Goal: Task Accomplishment & Management: Use online tool/utility

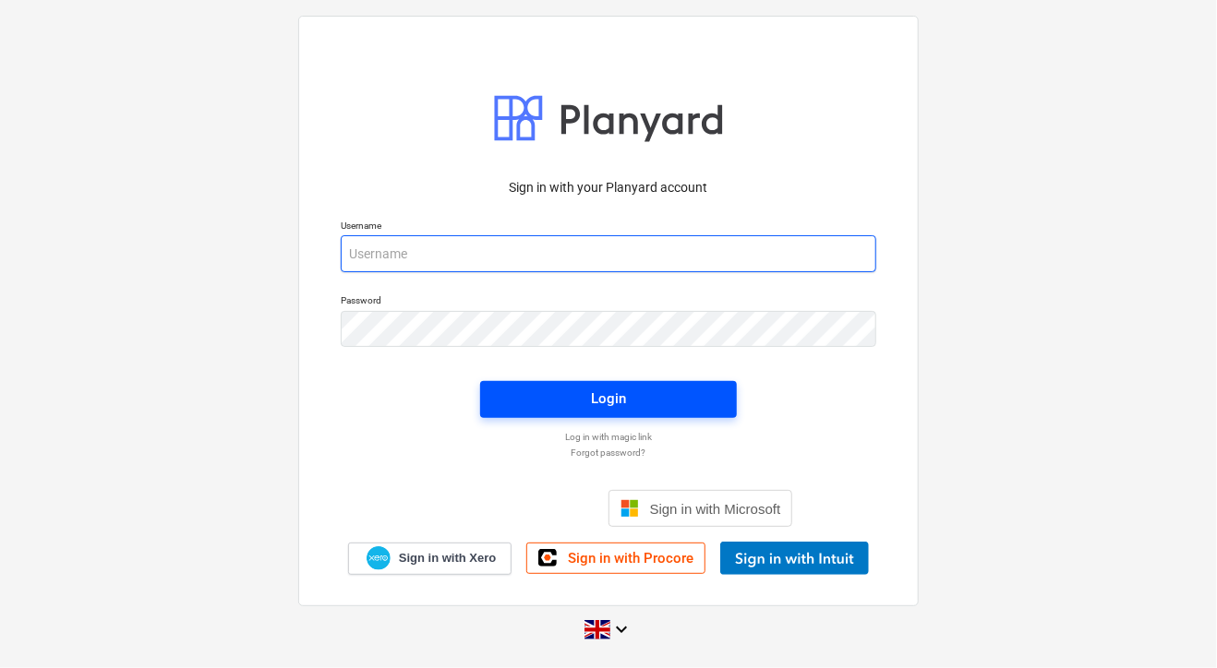
type input "[PERSON_NAME][EMAIL_ADDRESS][DOMAIN_NAME]"
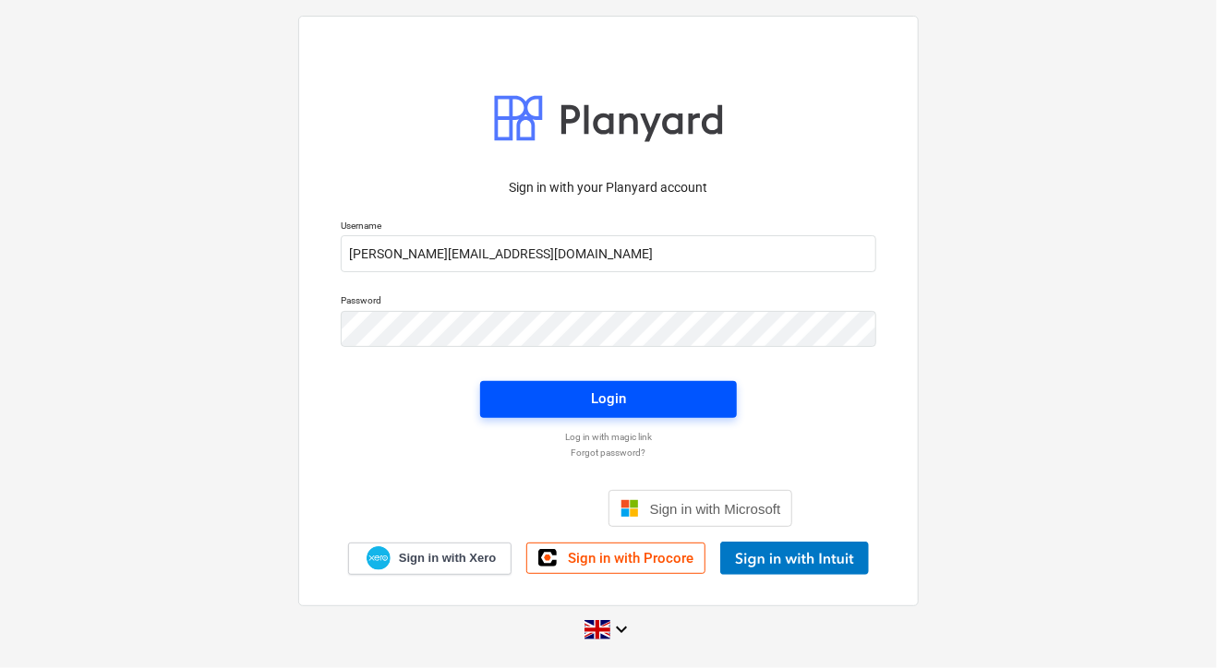
click at [620, 401] on div "Login" at bounding box center [608, 399] width 35 height 24
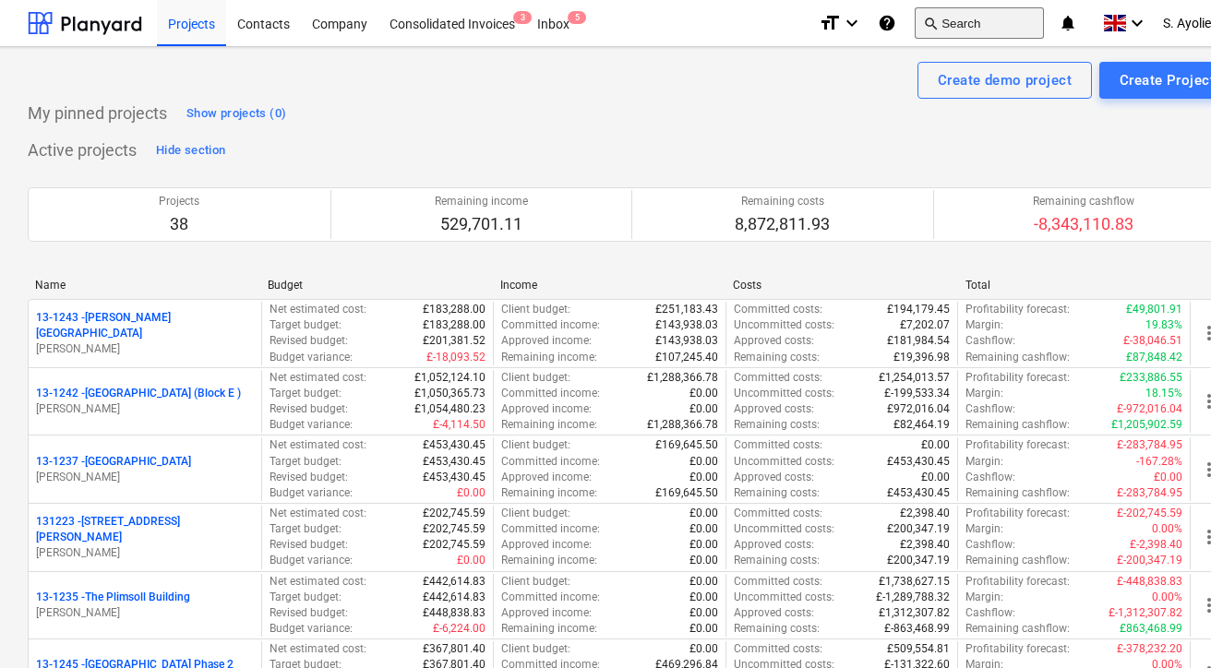
click at [971, 32] on button "search Search" at bounding box center [979, 22] width 129 height 31
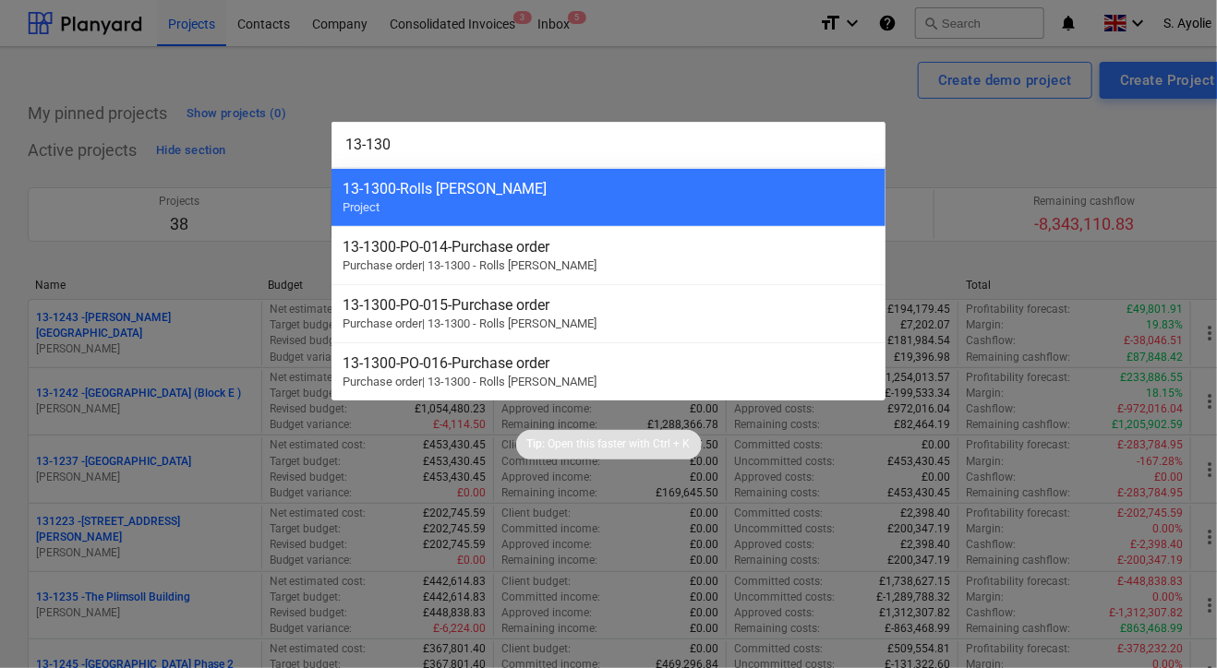
type input "13-1300"
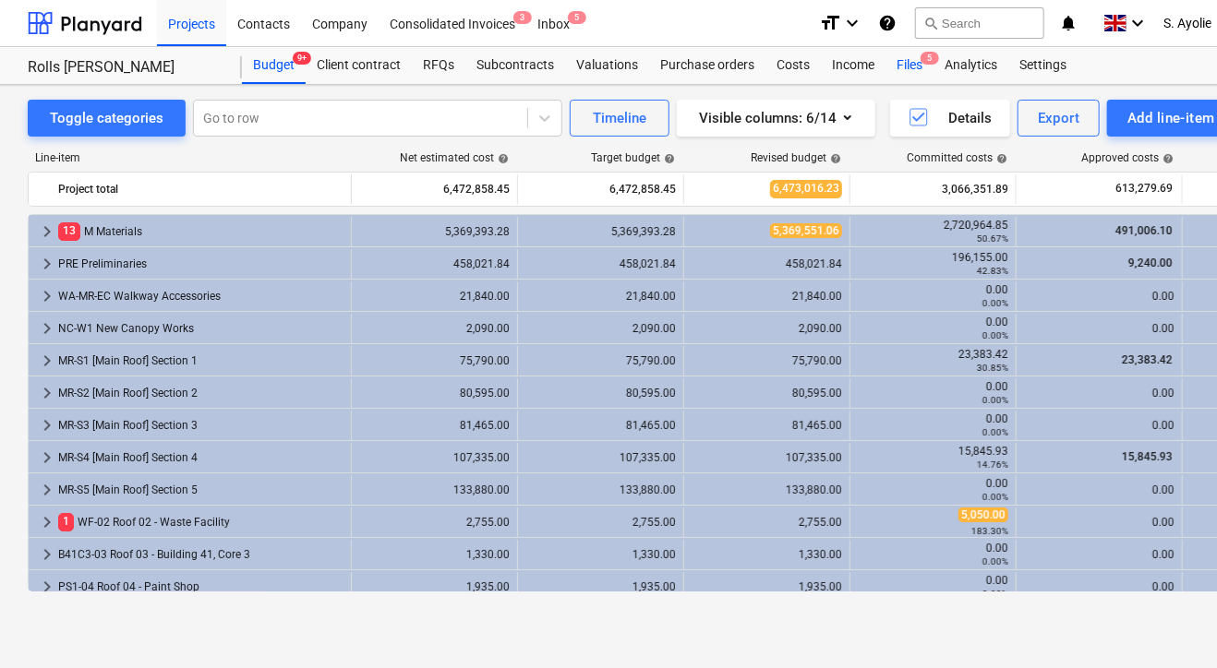
click at [902, 67] on div "Files 5" at bounding box center [909, 65] width 48 height 37
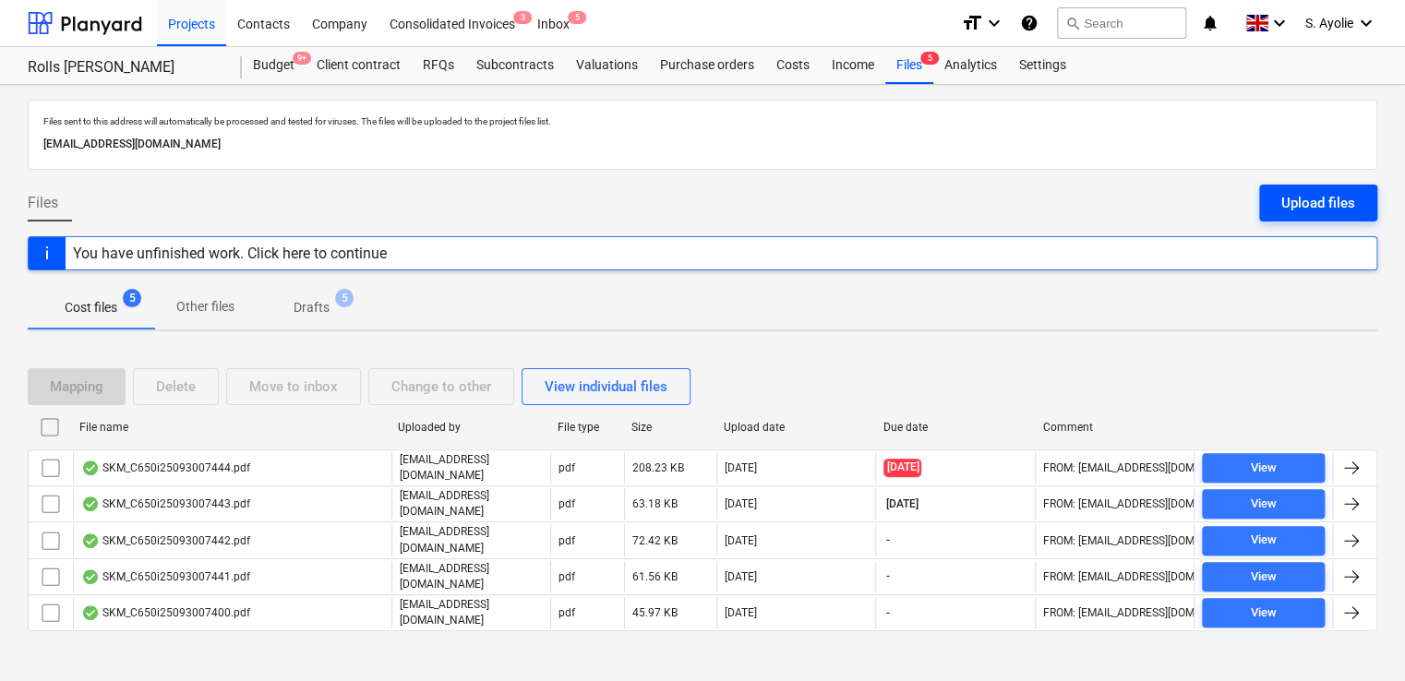
click at [1216, 212] on div "Upload files" at bounding box center [1318, 203] width 74 height 24
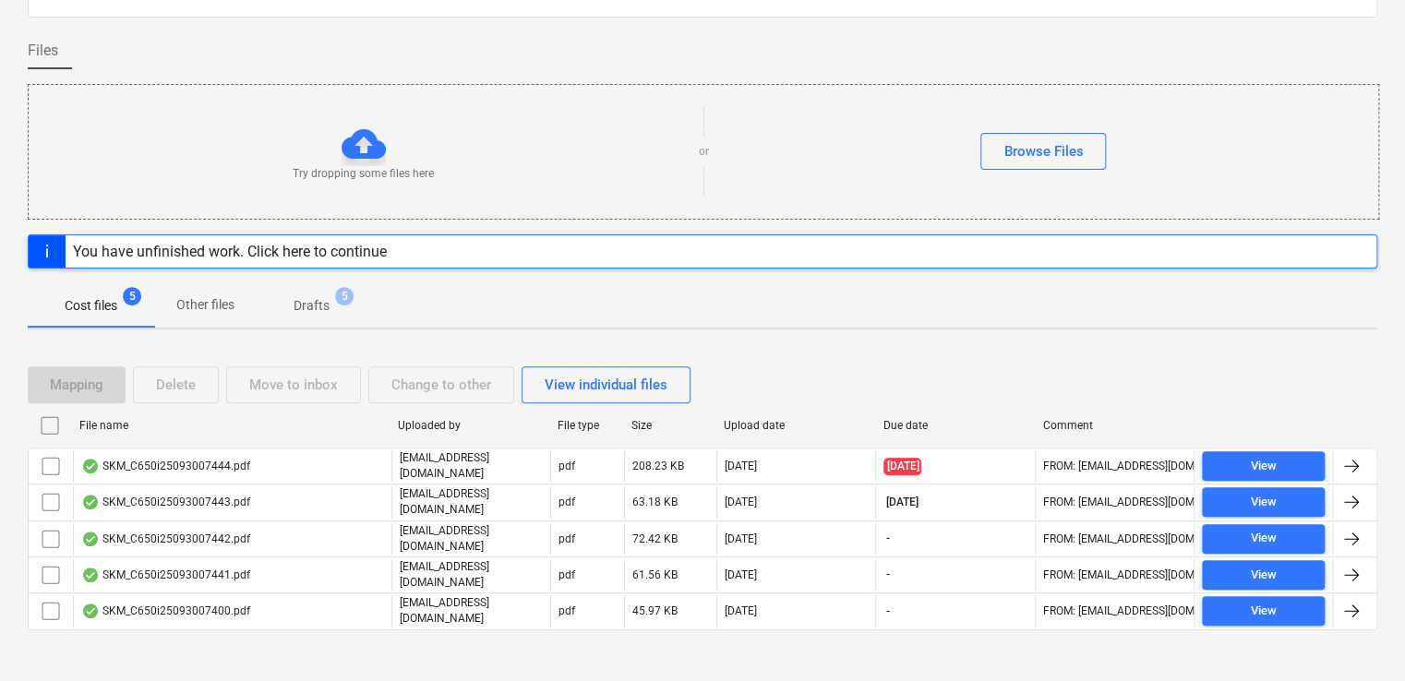
scroll to position [153, 0]
click at [1031, 153] on div "Browse Files" at bounding box center [1042, 150] width 79 height 24
